Goal: Find specific page/section: Find specific page/section

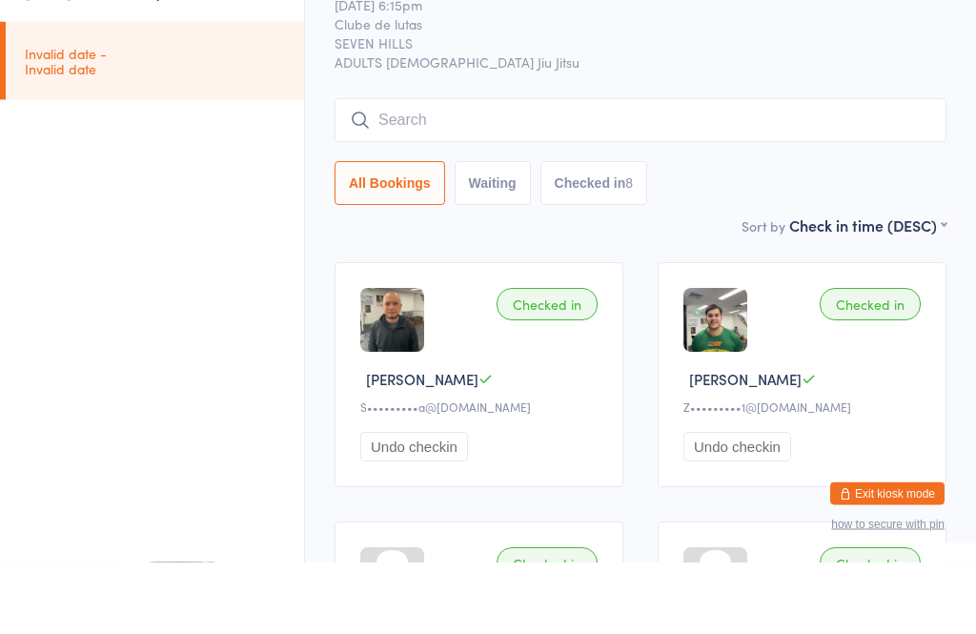
scroll to position [72, 0]
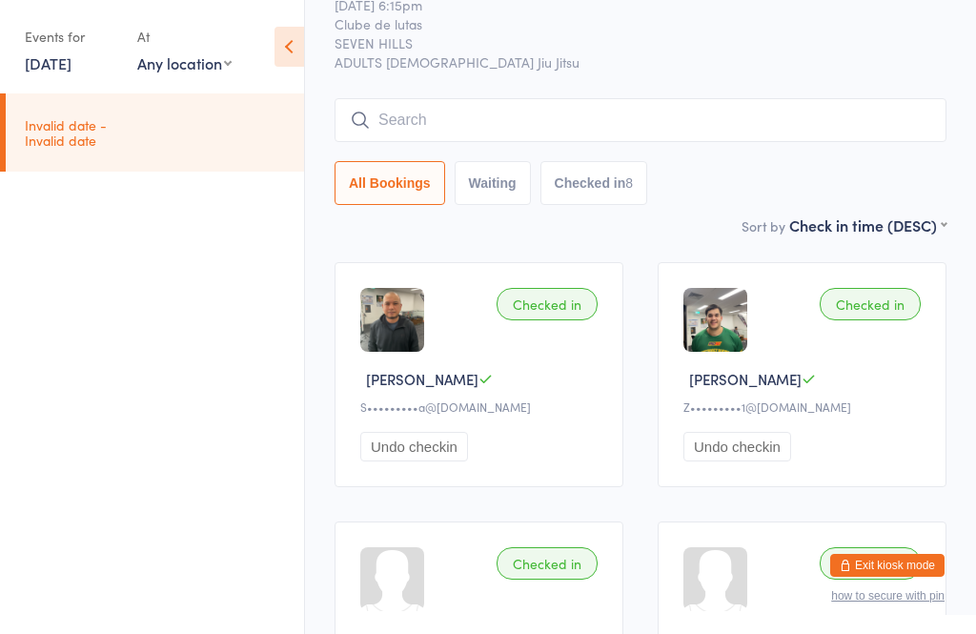
click at [501, 116] on input "search" at bounding box center [641, 120] width 612 height 44
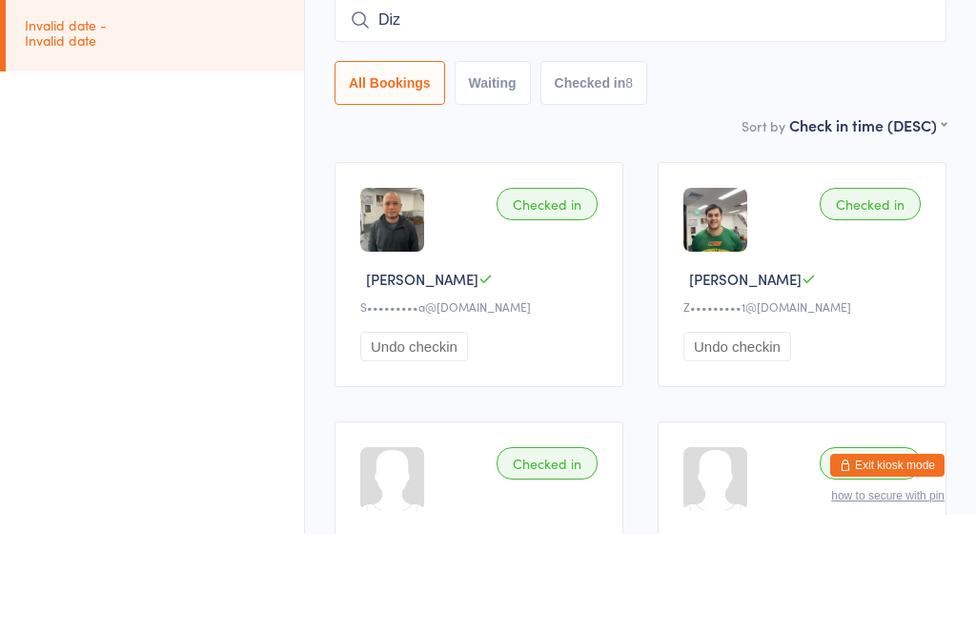
scroll to position [172, 0]
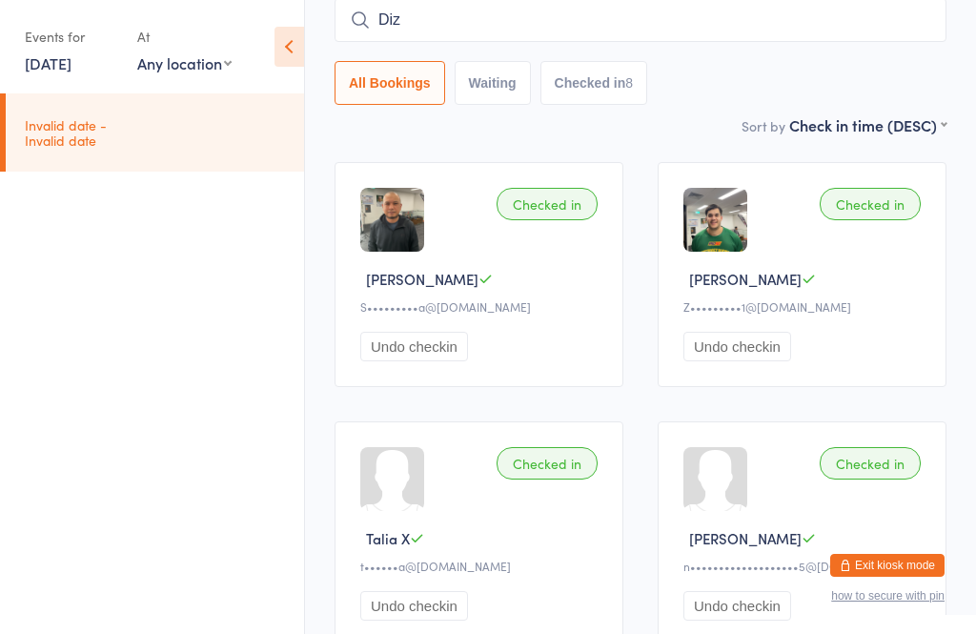
click at [439, 19] on input "Diz" at bounding box center [641, 20] width 612 height 44
type input "Dizon"
click at [472, 12] on input "Dizon" at bounding box center [641, 20] width 612 height 44
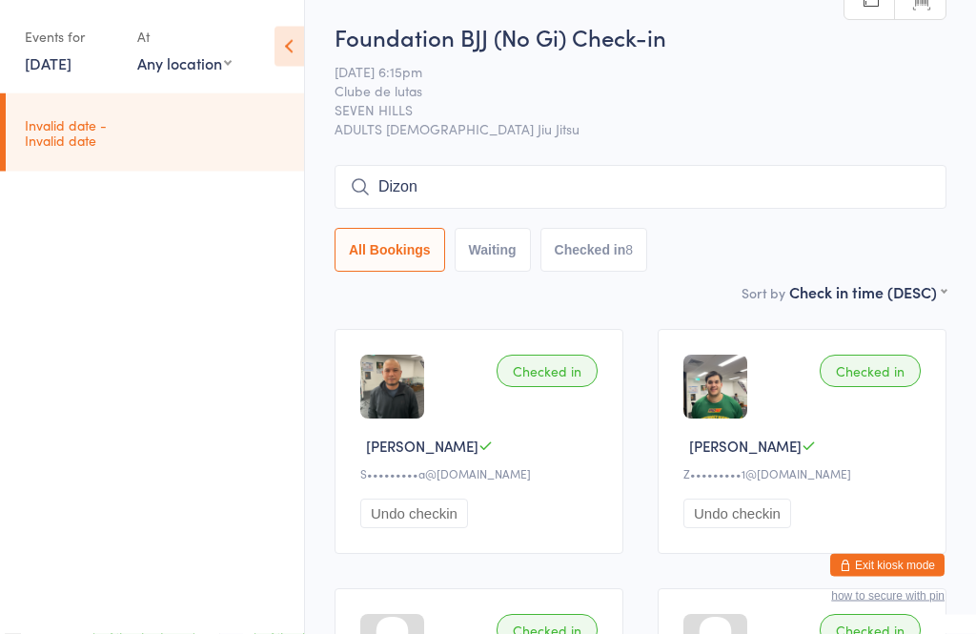
scroll to position [2, 0]
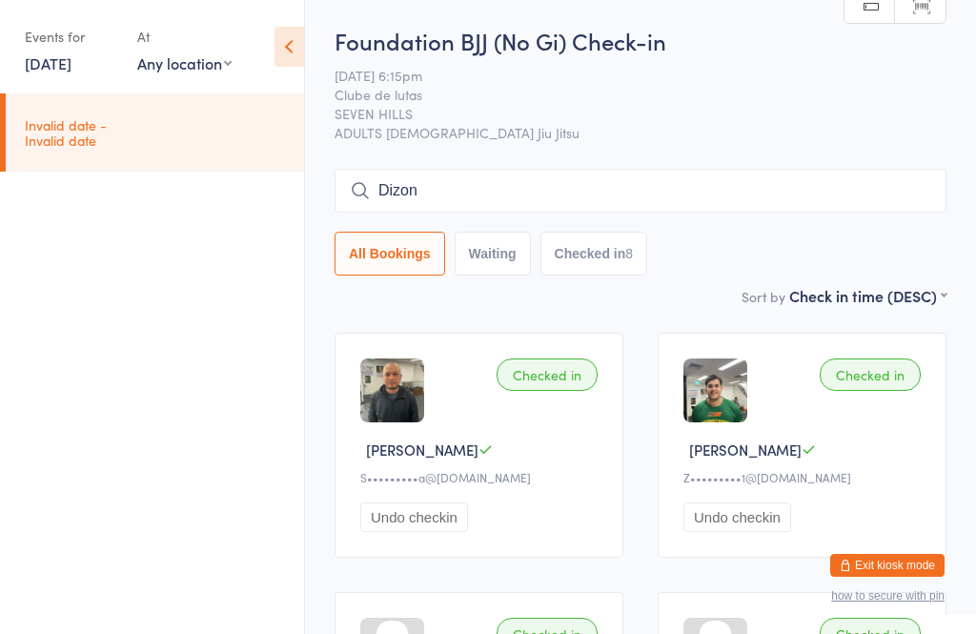
click at [518, 172] on input "Dizon" at bounding box center [641, 191] width 612 height 44
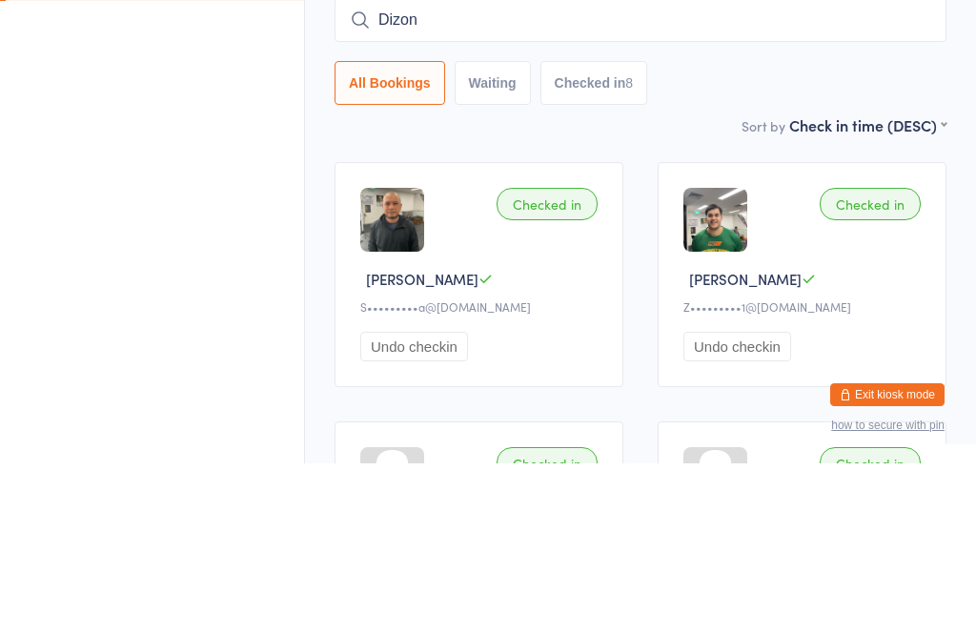
click at [470, 169] on input "Dizon" at bounding box center [641, 191] width 612 height 44
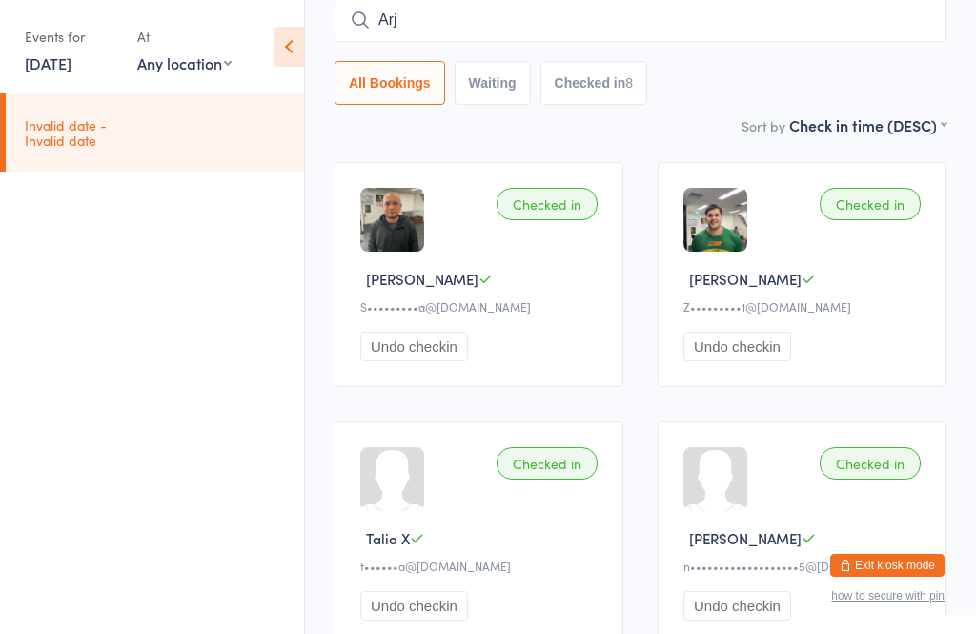
click at [550, 17] on input "Arj" at bounding box center [641, 20] width 612 height 44
type input "A"
click at [726, 64] on div "All Bookings Waiting Checked in 8" at bounding box center [641, 83] width 612 height 44
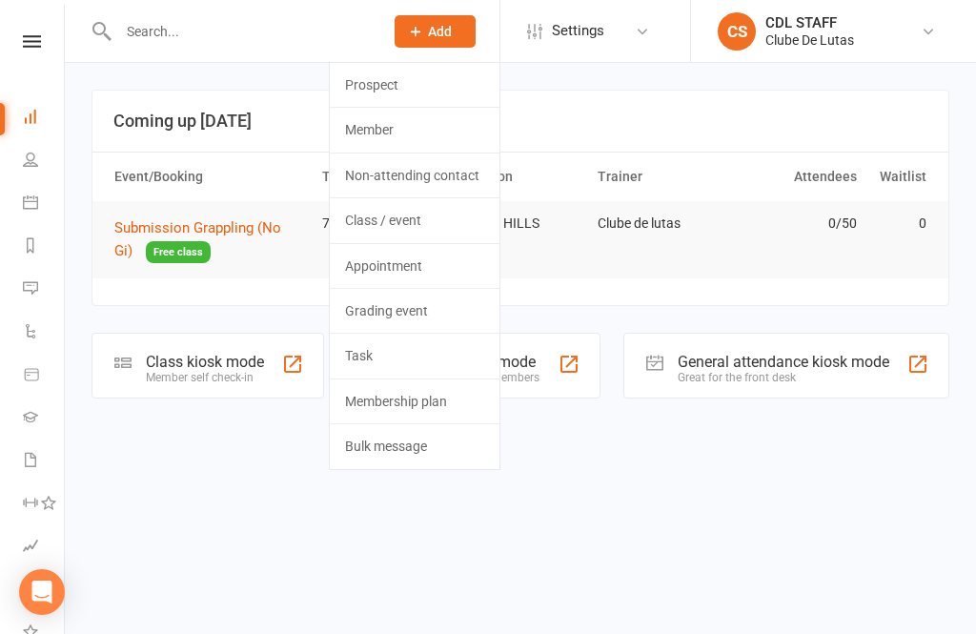
click at [256, 34] on input "text" at bounding box center [240, 31] width 257 height 27
